Goal: Transaction & Acquisition: Obtain resource

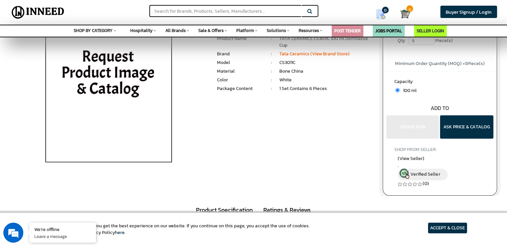
scroll to position [44, 0]
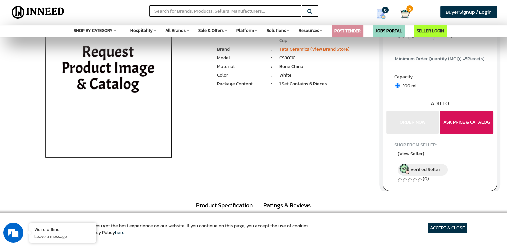
click at [466, 120] on button "ASK PRICE & CATALOG" at bounding box center [466, 122] width 53 height 23
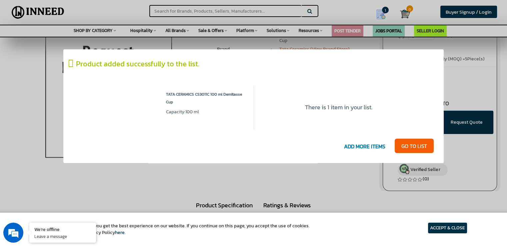
scroll to position [0, 0]
click at [382, 146] on span "ADD MORE ITEMS" at bounding box center [365, 147] width 48 height 14
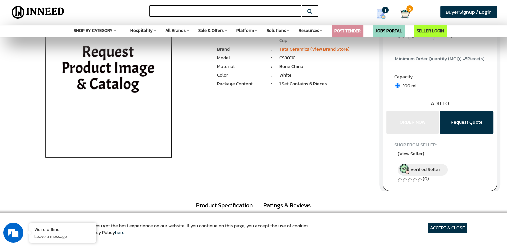
click at [283, 11] on input "text" at bounding box center [225, 11] width 152 height 12
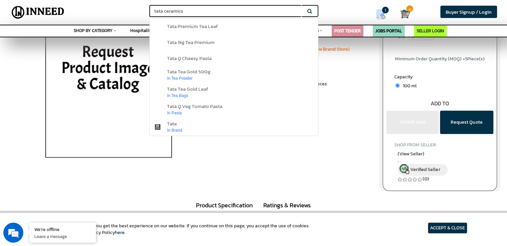
type input "tata ceramics"
click at [302, 5] on button "Search" at bounding box center [310, 11] width 17 height 12
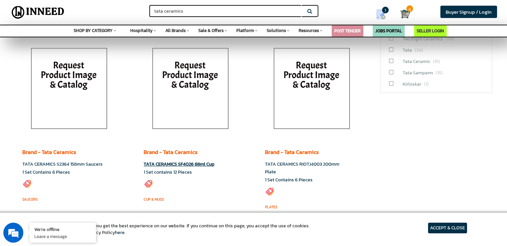
scroll to position [222, 0]
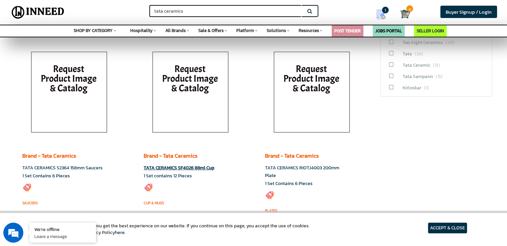
click at [196, 84] on img at bounding box center [190, 94] width 93 height 100
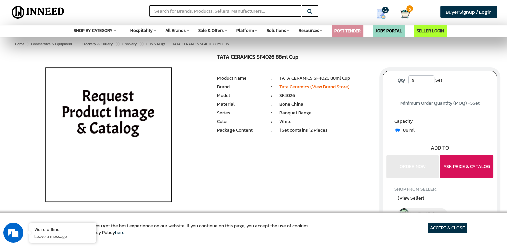
click at [464, 169] on button "ASK PRICE & CATALOG" at bounding box center [466, 166] width 53 height 23
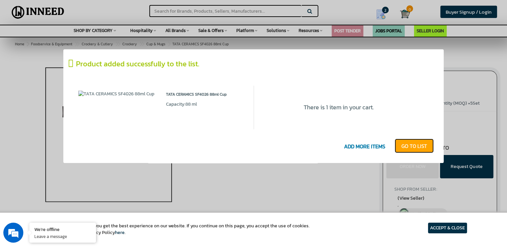
click at [407, 148] on link "GO T0 LIST" at bounding box center [414, 146] width 39 height 15
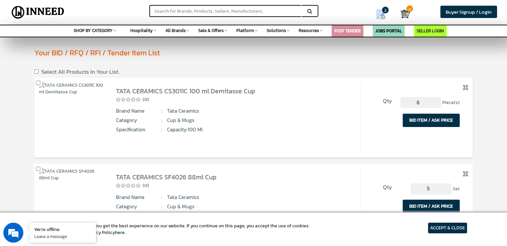
click at [436, 100] on input "6" at bounding box center [420, 102] width 41 height 11
click at [436, 100] on input "7" at bounding box center [420, 102] width 41 height 11
click at [436, 107] on input "7" at bounding box center [420, 102] width 41 height 11
click at [436, 104] on input "6" at bounding box center [420, 102] width 41 height 11
click at [436, 104] on input "5" at bounding box center [420, 102] width 41 height 11
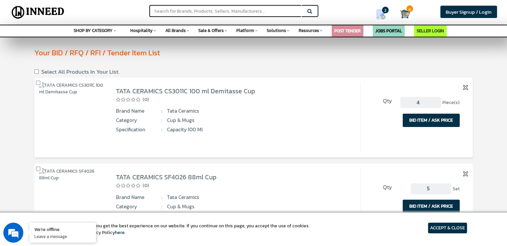
click at [436, 104] on input "4" at bounding box center [420, 102] width 41 height 11
click at [436, 104] on input "3" at bounding box center [420, 102] width 41 height 11
type input "2"
click at [436, 104] on input "2" at bounding box center [420, 102] width 41 height 11
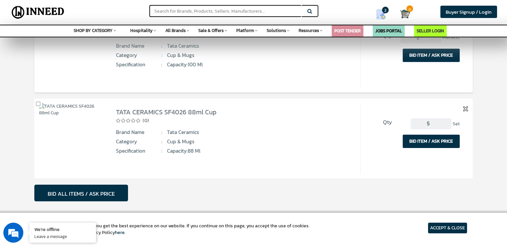
scroll to position [89, 0]
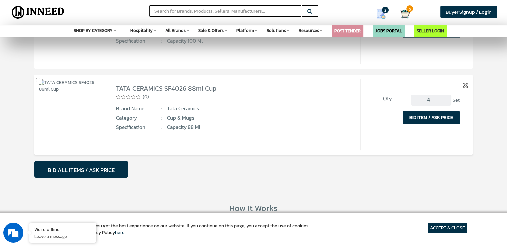
click at [446, 101] on input "4" at bounding box center [431, 100] width 41 height 11
click at [446, 101] on input "3" at bounding box center [431, 100] width 41 height 11
type input "2"
click at [446, 101] on input "2" at bounding box center [431, 100] width 41 height 11
click at [105, 169] on button "BID ALL ITEMS / ASK PRICE" at bounding box center [81, 169] width 94 height 17
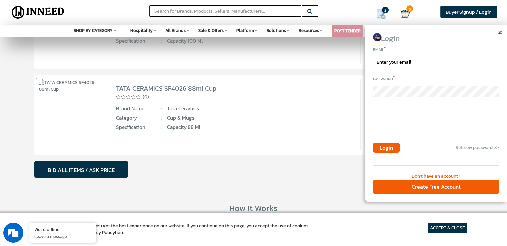
click at [439, 176] on div "Don't have an account?" at bounding box center [436, 176] width 126 height 7
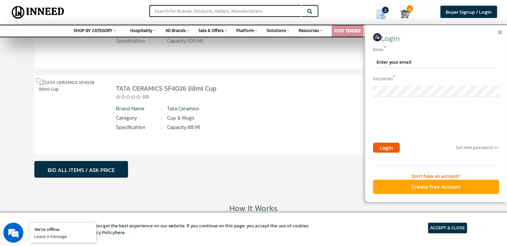
click at [428, 180] on div "Create Free Account" at bounding box center [436, 187] width 126 height 14
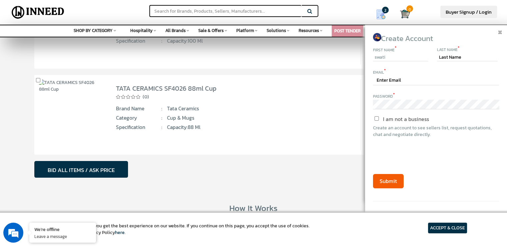
type input "swati"
click at [442, 58] on input "text" at bounding box center [467, 57] width 61 height 8
type input "dixit"
click at [412, 82] on input "text" at bounding box center [436, 81] width 126 height 10
type input "swatidixit014@gmail.com"
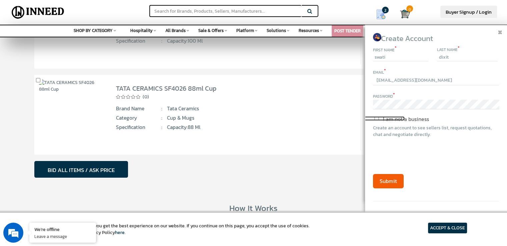
click at [377, 116] on input "I am not a business" at bounding box center [377, 118] width 56 height 4
checkbox input "true"
click at [391, 180] on button "Submit" at bounding box center [388, 181] width 31 height 14
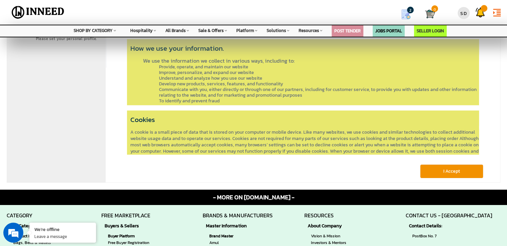
scroll to position [89, 0]
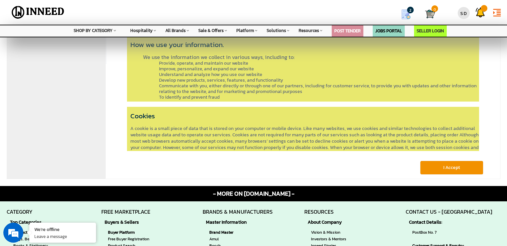
click at [433, 163] on button "I Accept" at bounding box center [451, 168] width 63 height 14
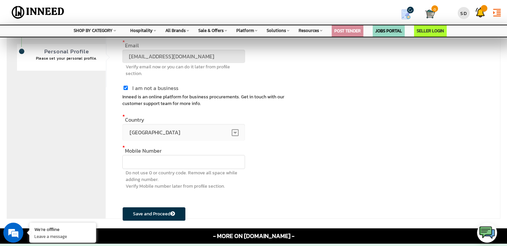
scroll to position [89, 0]
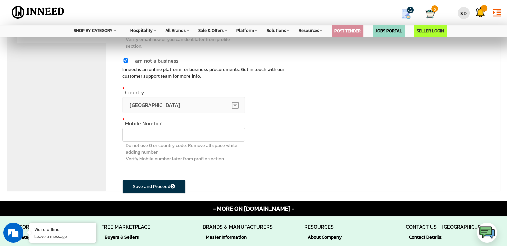
click at [183, 131] on input "text" at bounding box center [183, 135] width 123 height 14
type input "9886032418"
click at [152, 185] on button "Save and Proceed" at bounding box center [153, 187] width 63 height 14
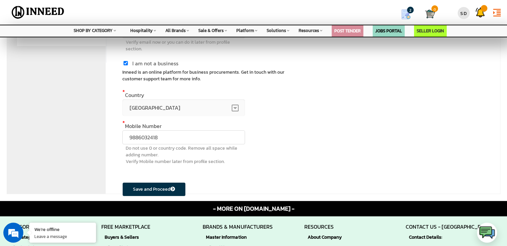
click at [174, 188] on icon "submit" at bounding box center [172, 189] width 5 height 5
